Goal: Transaction & Acquisition: Purchase product/service

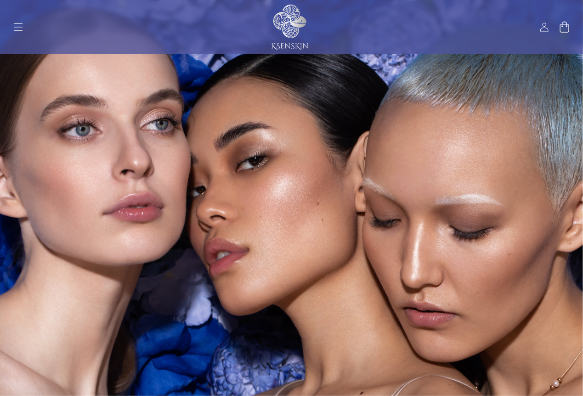
click at [560, 27] on icon at bounding box center [564, 27] width 9 height 11
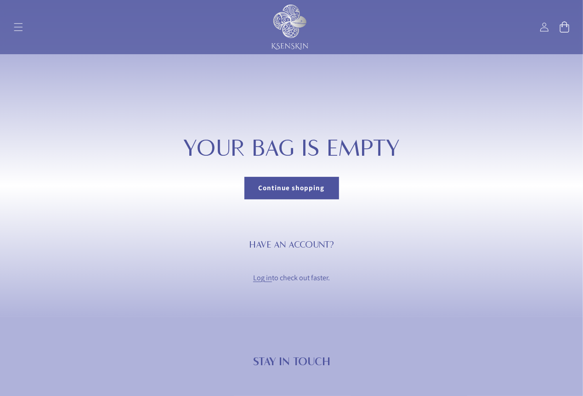
click at [318, 190] on link "Continue shopping" at bounding box center [292, 188] width 94 height 22
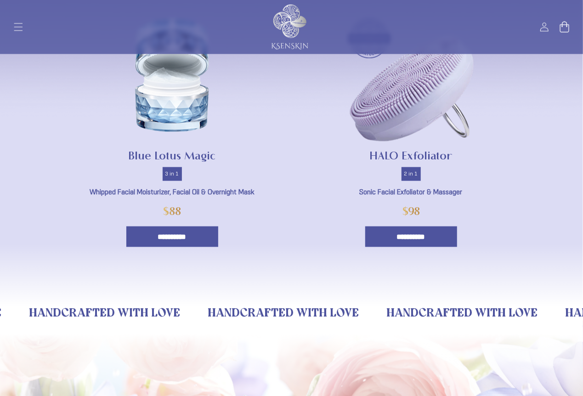
scroll to position [612, 0]
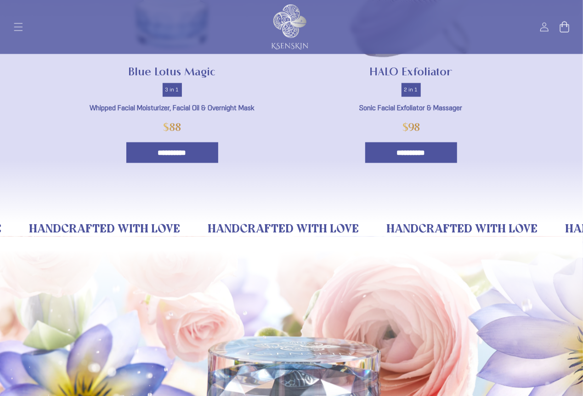
click at [429, 148] on input "**********" at bounding box center [411, 152] width 92 height 21
